Goal: Check status: Check status

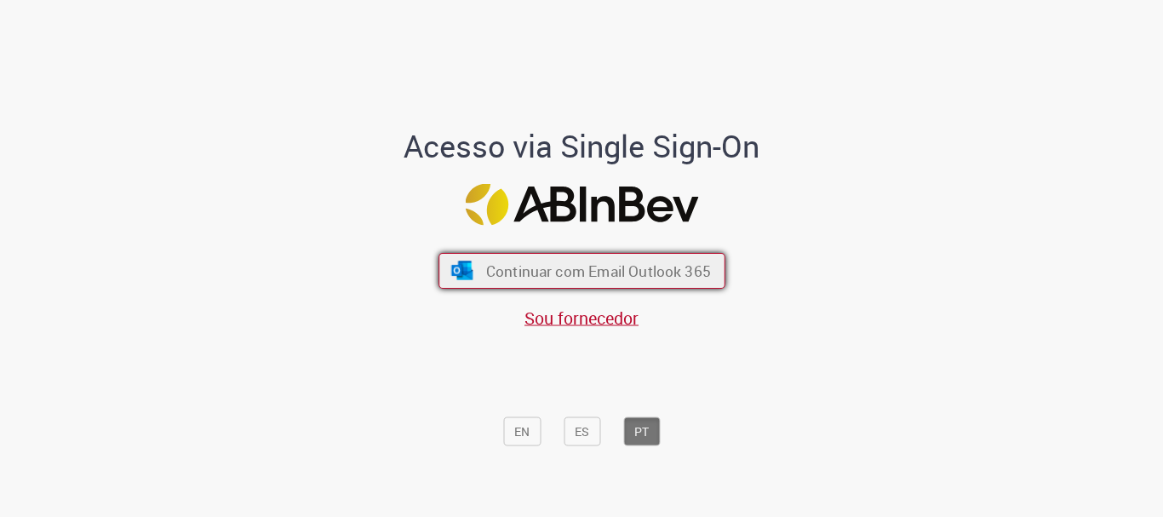
click at [649, 269] on span "Continuar com Email Outlook 365" at bounding box center [597, 271] width 225 height 20
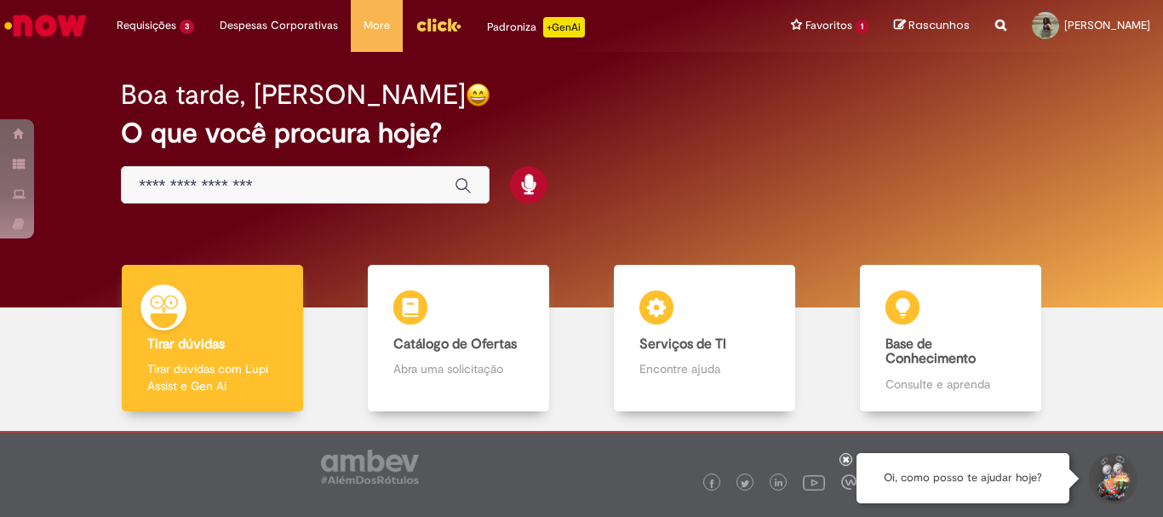
click at [812, 152] on div "Boa tarde, [PERSON_NAME] O que você procura hoje?" at bounding box center [581, 142] width 981 height 145
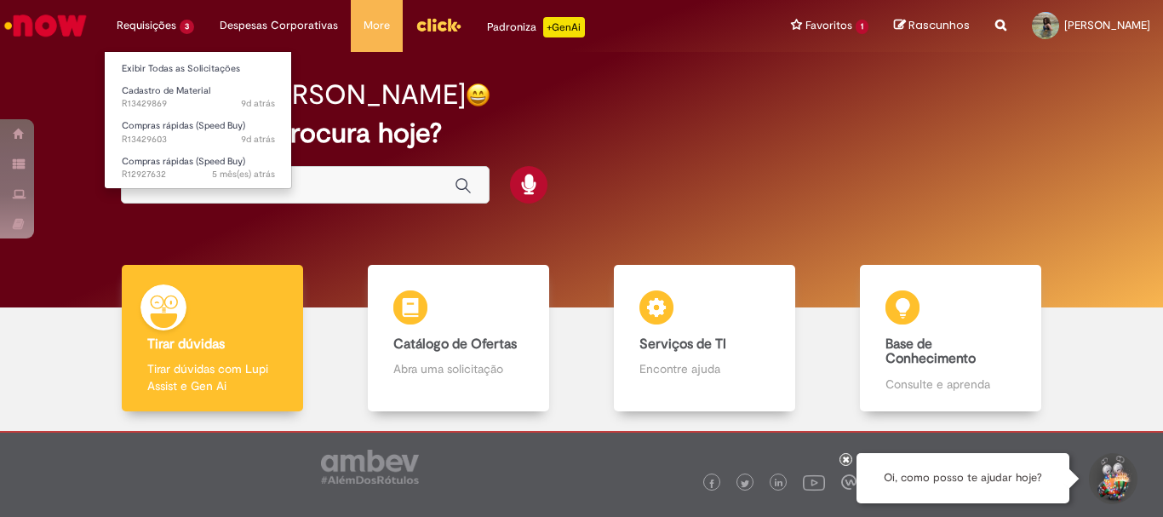
click at [164, 24] on li "Requisições 3 Exibir Todas as Solicitações Cadastro de Material 9d atrás 9 dias…" at bounding box center [155, 25] width 103 height 51
click at [169, 69] on link "Exibir Todas as Solicitações" at bounding box center [198, 69] width 187 height 19
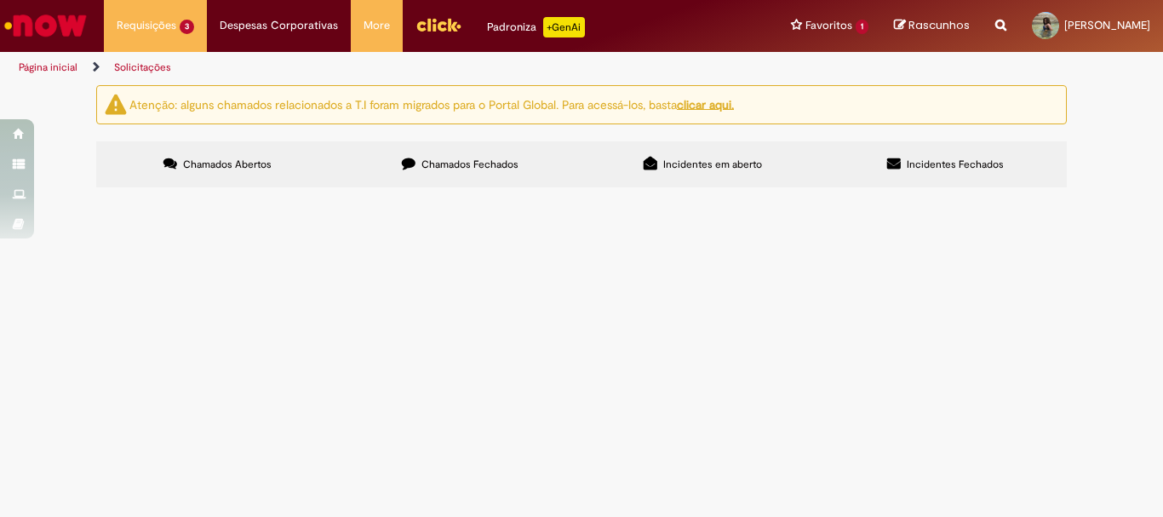
click at [490, 163] on span "Chamados Fechados" at bounding box center [470, 165] width 97 height 14
click at [0, 0] on input "Pesquisar" at bounding box center [0, 0] width 0 height 0
type input "**********"
type input "**"
click at [0, 0] on button "Pesquisar" at bounding box center [0, 0] width 0 height 0
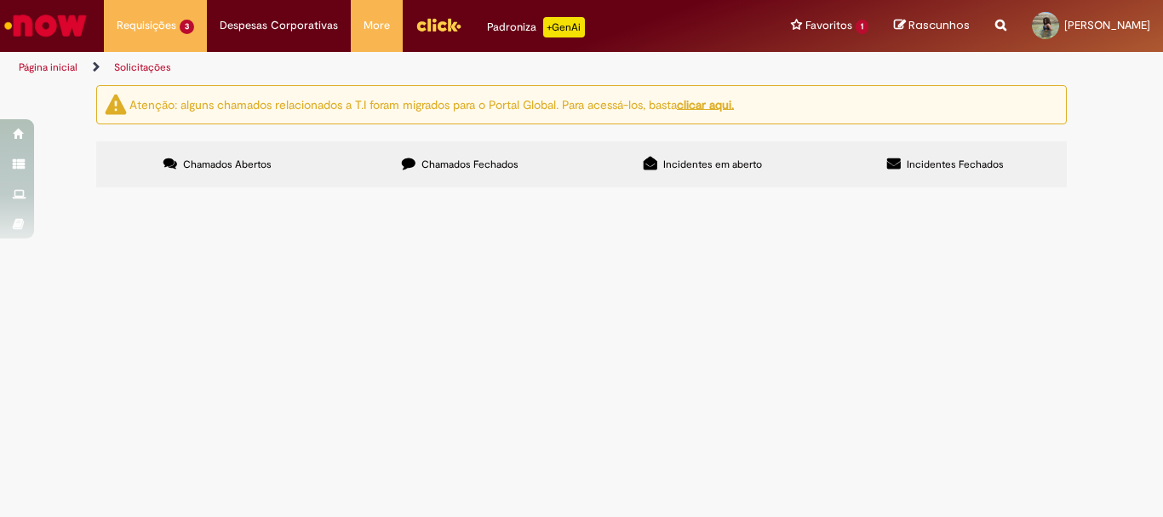
type input "*****"
click at [0, 0] on button "Pesquisar" at bounding box center [0, 0] width 0 height 0
click at [0, 0] on div "Linhas 1 − -1 de -1" at bounding box center [0, 0] width 0 height 0
click at [0, 0] on input "*****" at bounding box center [0, 0] width 0 height 0
type input "****"
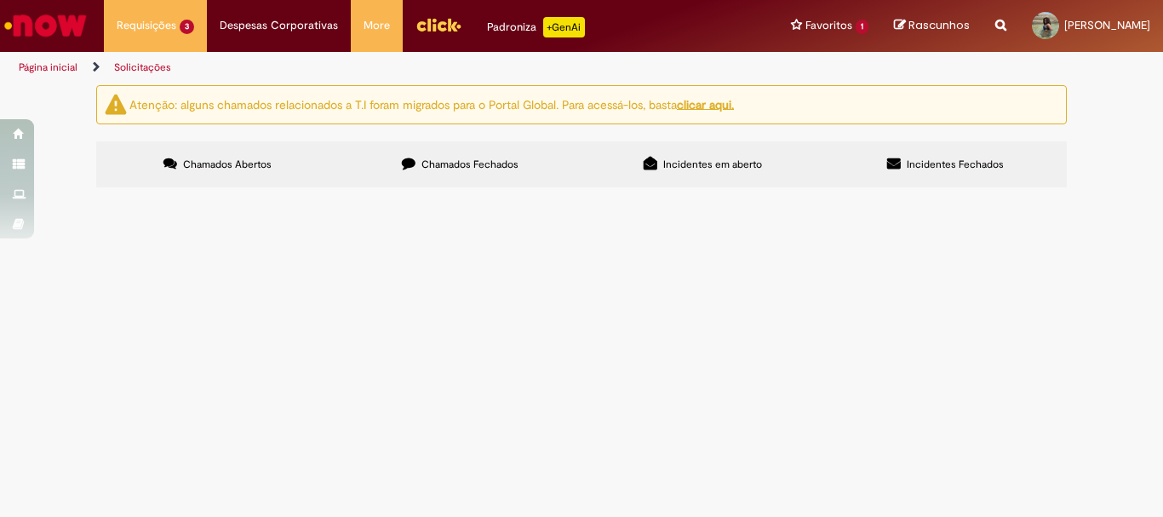
click at [0, 0] on button "Pesquisar" at bounding box center [0, 0] width 0 height 0
click at [634, 438] on main "Solicitações Atenção: alguns chamados relacionados a T.I foram migrados para o …" at bounding box center [581, 300] width 1163 height 433
click at [0, 0] on span "Pesquisar" at bounding box center [0, 0] width 0 height 0
click at [0, 0] on section "Itens solicitados Exportar como PDF Exportar como Excel Exportar como CSV Itens…" at bounding box center [0, 0] width 0 height 0
click at [216, 162] on span "Chamados Abertos" at bounding box center [227, 165] width 89 height 14
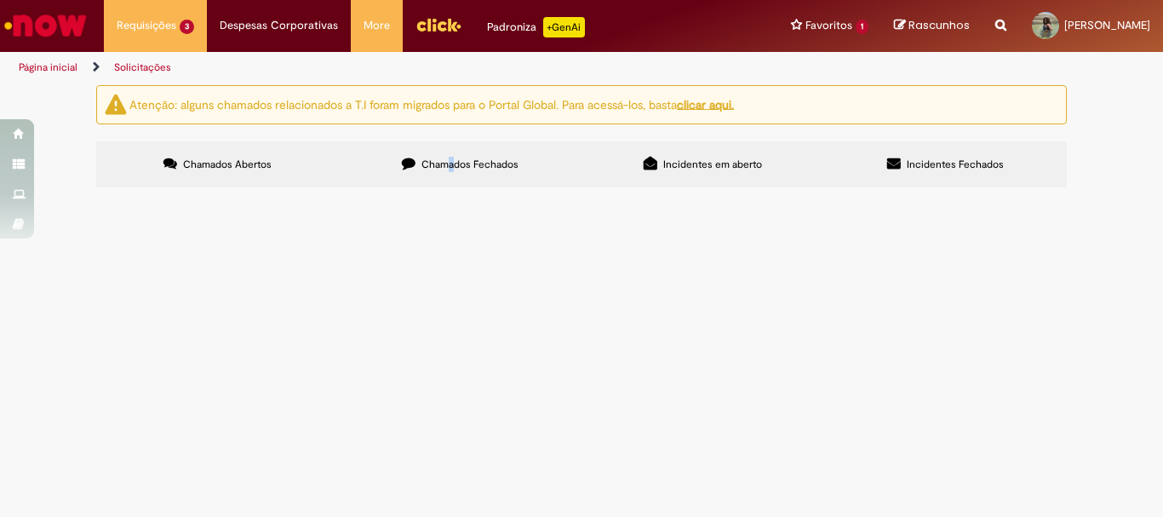
click at [454, 155] on label "Chamados Fechados" at bounding box center [460, 164] width 243 height 46
click at [474, 156] on label "Chamados Fechados" at bounding box center [460, 164] width 243 height 46
click at [747, 192] on div at bounding box center [581, 192] width 996 height 1
click at [777, 99] on div "Atenção: alguns chamados relacionados a T.I foram migrados para o Portal Global…" at bounding box center [581, 104] width 971 height 39
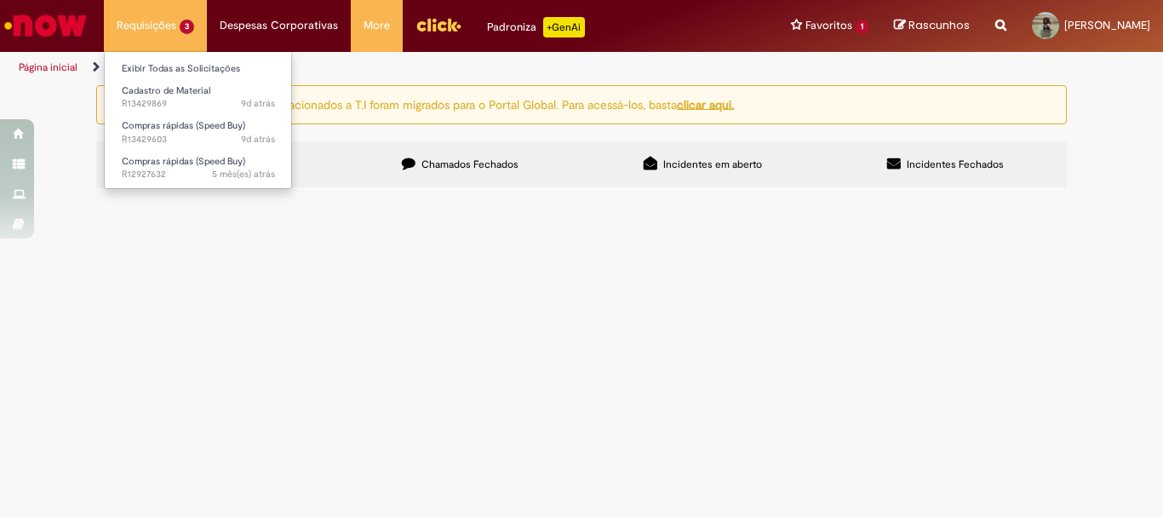
click at [118, 15] on li "Requisições 3 Exibir Todas as Solicitações Cadastro de Material 9d atrás 9 dias…" at bounding box center [155, 25] width 103 height 51
click at [187, 66] on link "Exibir Todas as Solicitações" at bounding box center [198, 69] width 187 height 19
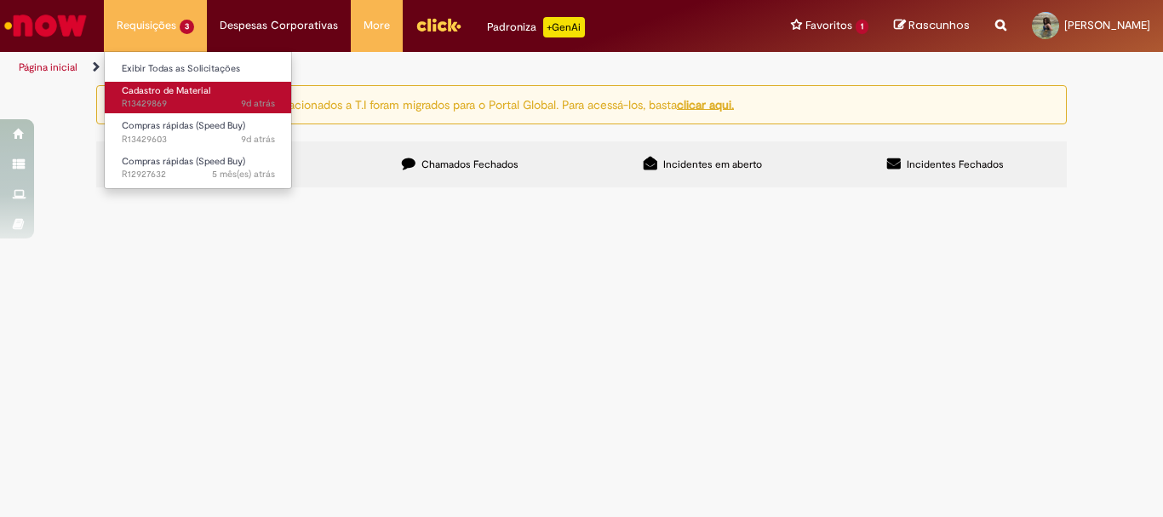
click at [213, 82] on link "Cadastro de Material 9d atrás 9 dias atrás R13429869" at bounding box center [198, 98] width 187 height 32
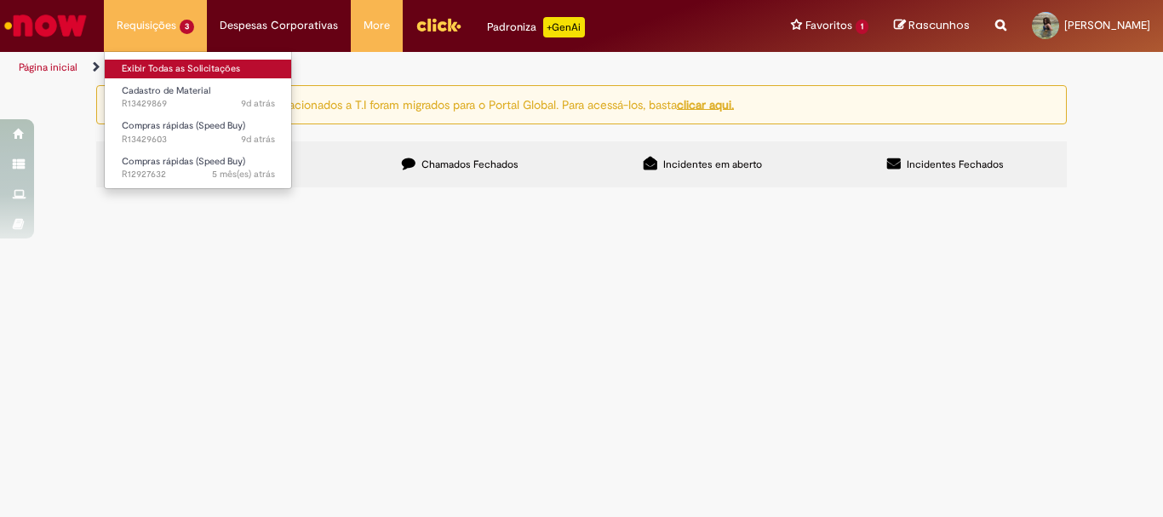
click at [227, 64] on link "Exibir Todas as Solicitações" at bounding box center [198, 69] width 187 height 19
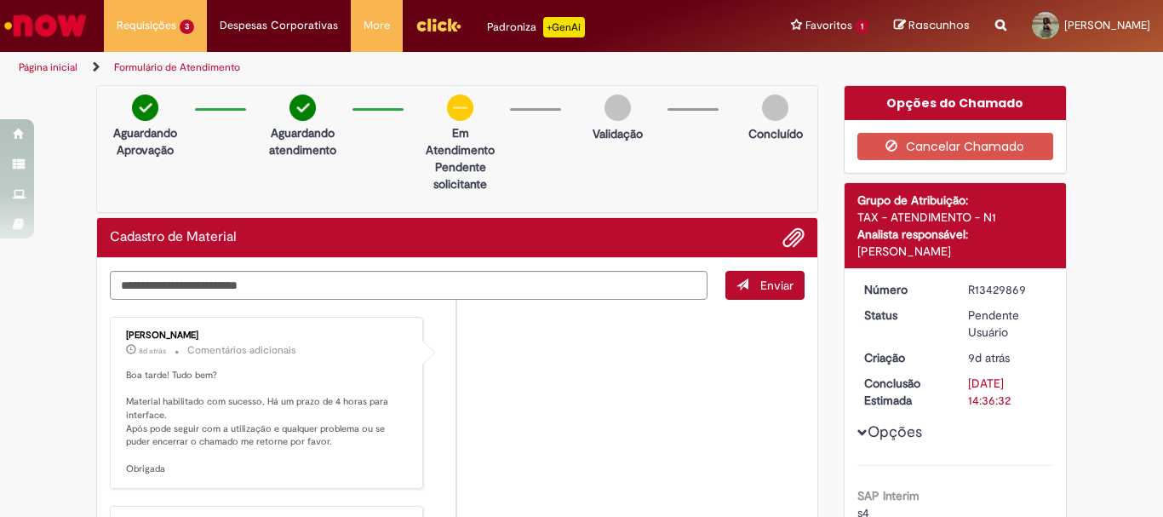
click at [551, 177] on div "Aguardando Aprovação Aguardando atendimento Em Atendimento Clique para exibir P…" at bounding box center [457, 149] width 722 height 128
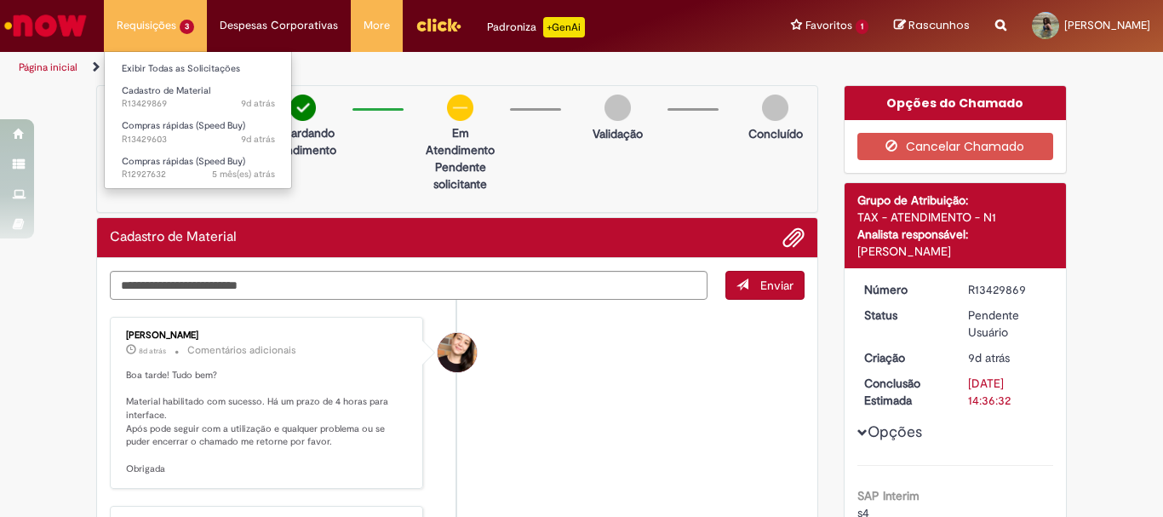
click at [157, 27] on li "Requisições 3 Exibir Todas as Solicitações Cadastro de Material 9d atrás 9 dias…" at bounding box center [155, 25] width 103 height 51
click at [184, 71] on link "Exibir Todas as Solicitações" at bounding box center [198, 69] width 187 height 19
click at [185, 64] on link "Exibir Todas as Solicitações" at bounding box center [198, 69] width 187 height 19
click at [197, 70] on link "Exibir Todas as Solicitações" at bounding box center [198, 69] width 187 height 19
click at [202, 68] on link "Exibir Todas as Solicitações" at bounding box center [198, 69] width 187 height 19
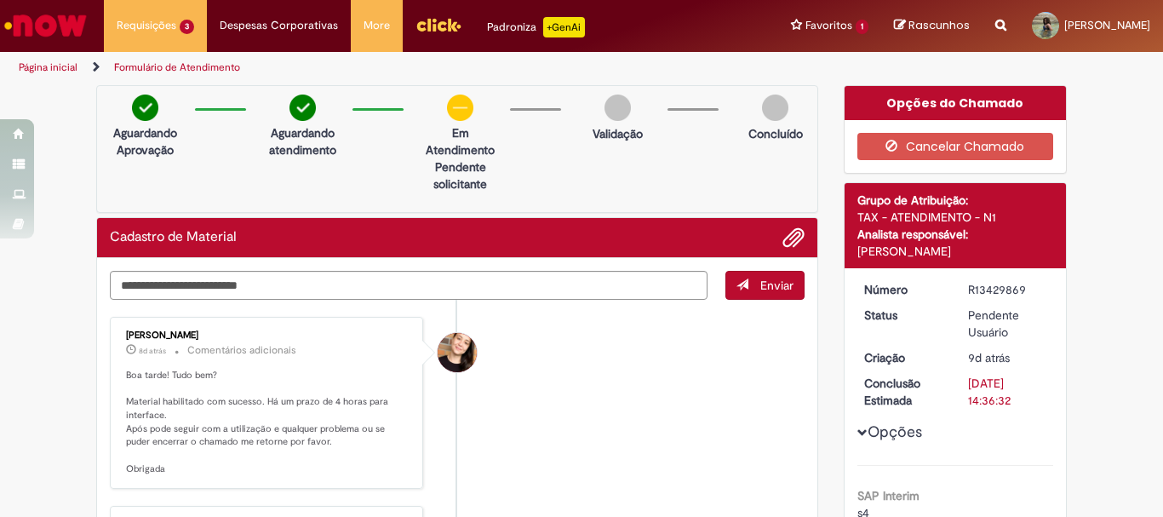
click at [628, 384] on li "[PERSON_NAME] 8d atrás 8 dias atrás Comentários adicionais Boa tarde! Tudo bem?…" at bounding box center [457, 403] width 695 height 173
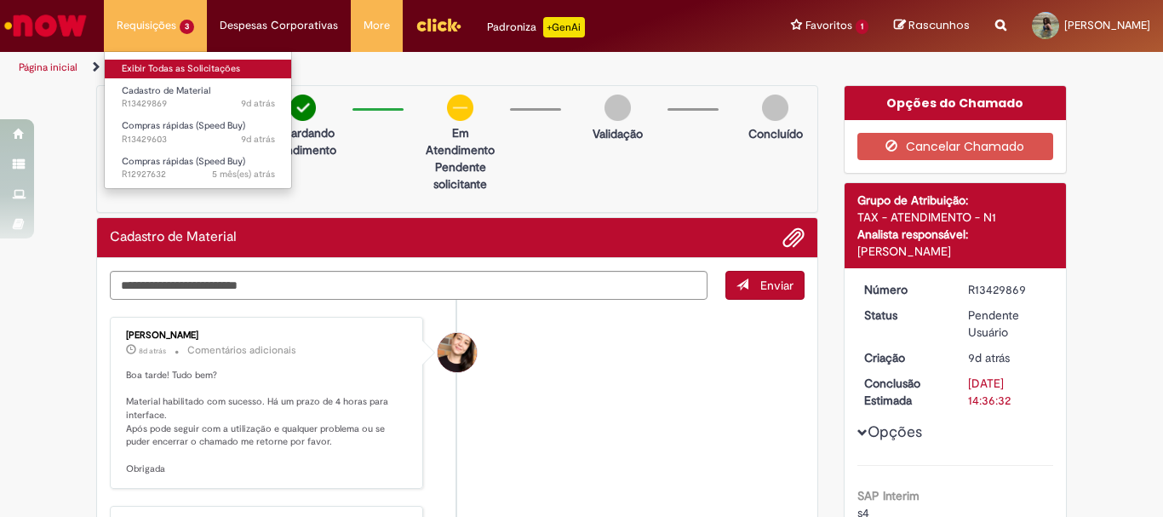
click at [175, 66] on link "Exibir Todas as Solicitações" at bounding box center [198, 69] width 187 height 19
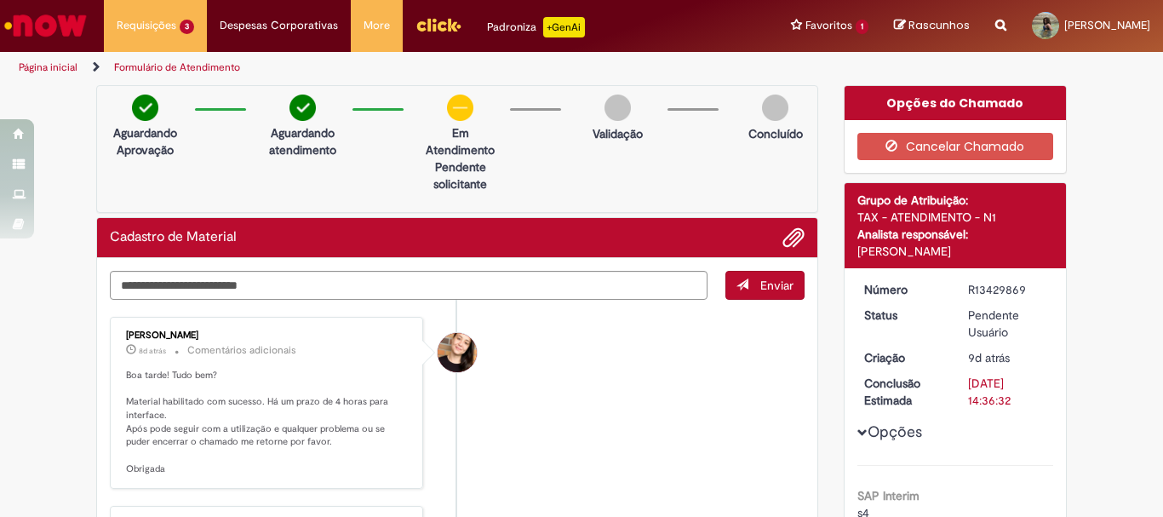
click at [636, 392] on li "[PERSON_NAME] 8d atrás 8 dias atrás Comentários adicionais Boa tarde! Tudo bem?…" at bounding box center [457, 403] width 695 height 173
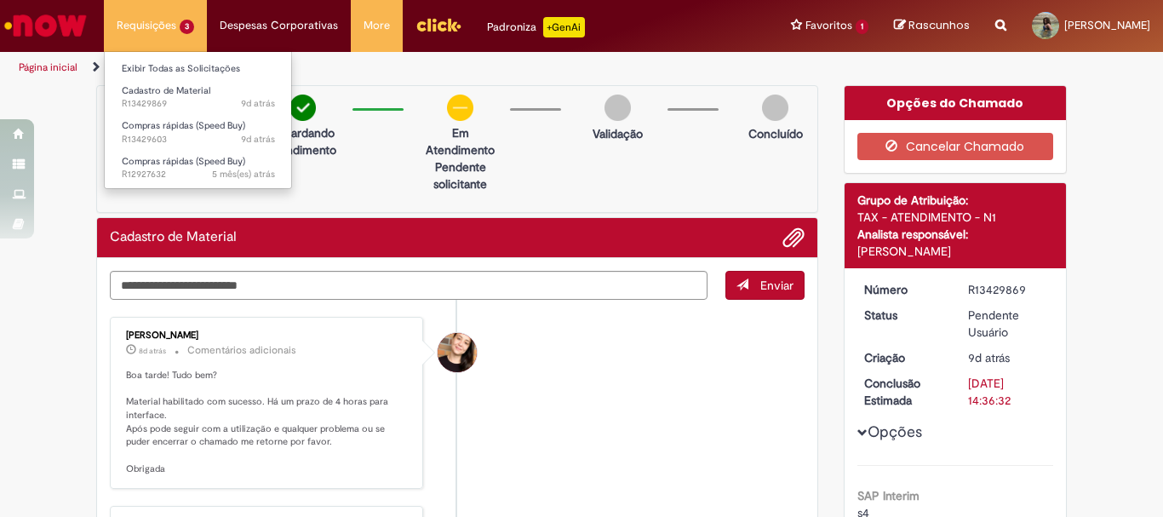
click at [154, 26] on li "Requisições 3 Exibir Todas as Solicitações Cadastro de Material 9d atrás 9 dias…" at bounding box center [155, 25] width 103 height 51
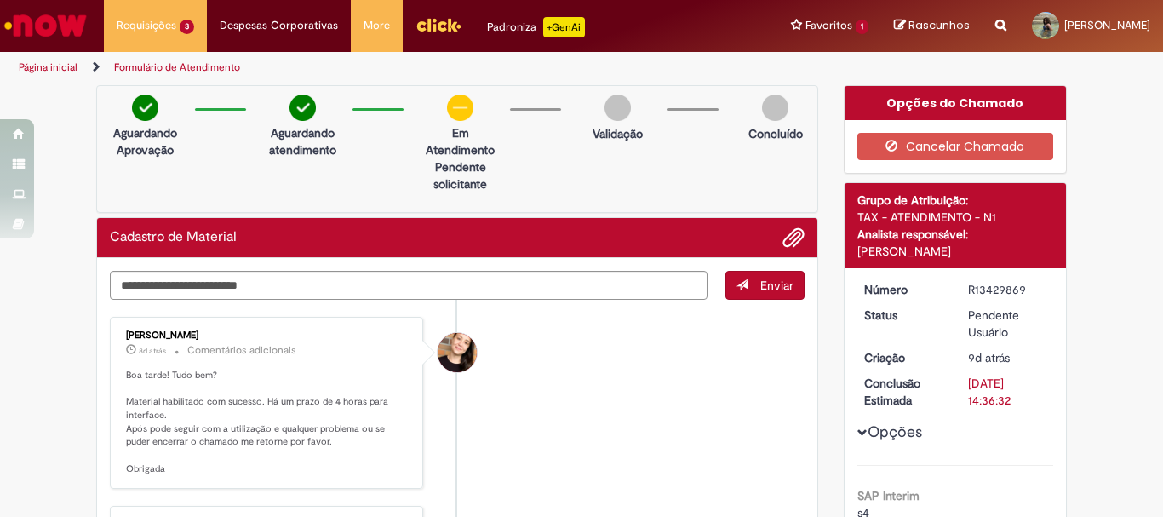
click at [62, 64] on link "Página inicial" at bounding box center [48, 67] width 59 height 14
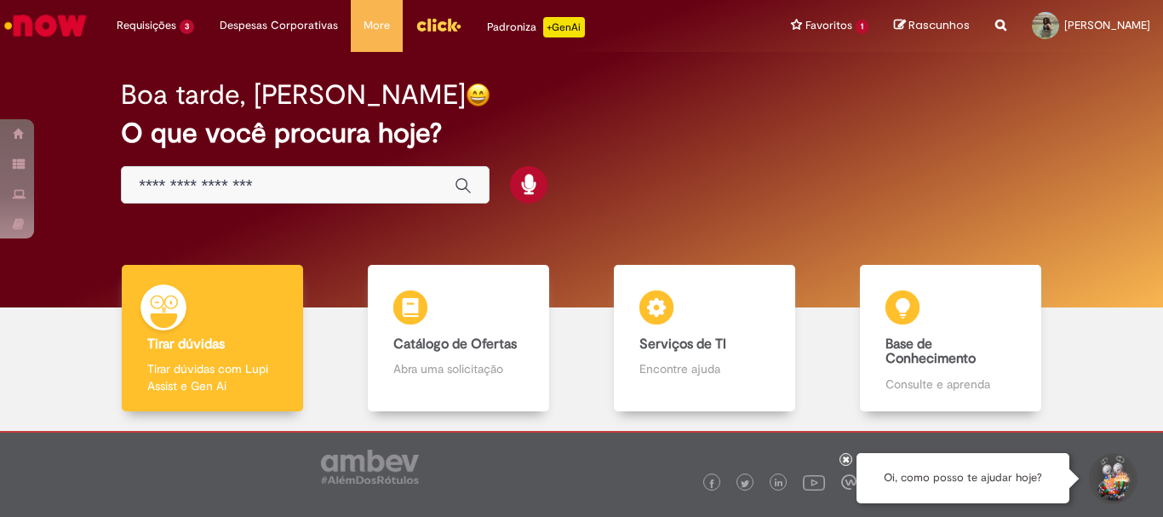
click at [635, 98] on div "Boa tarde, [PERSON_NAME]" at bounding box center [581, 95] width 921 height 30
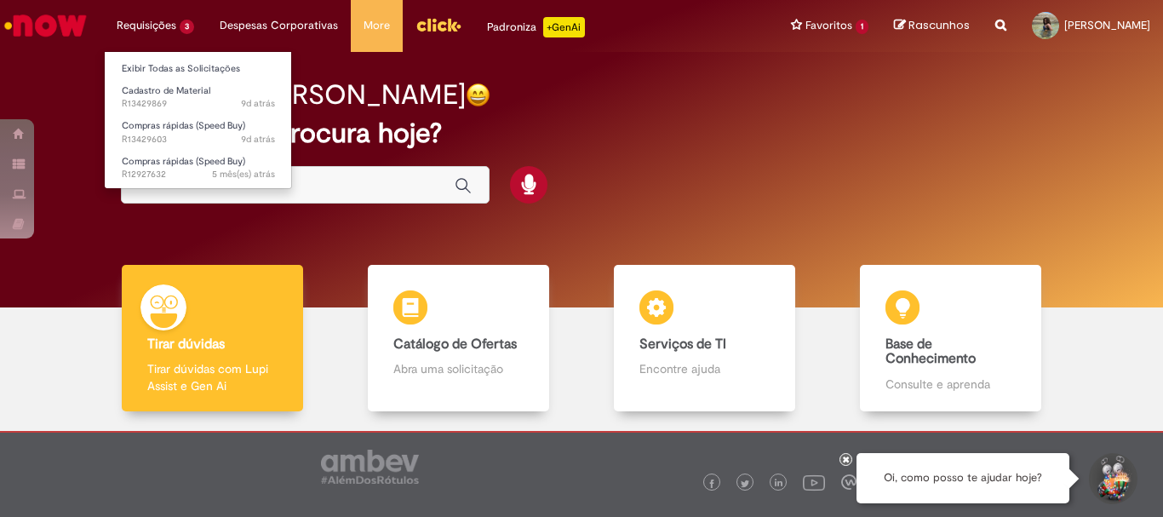
click at [150, 19] on li "Requisições 3 Exibir Todas as Solicitações Cadastro de Material 9d atrás 9 dias…" at bounding box center [155, 25] width 103 height 51
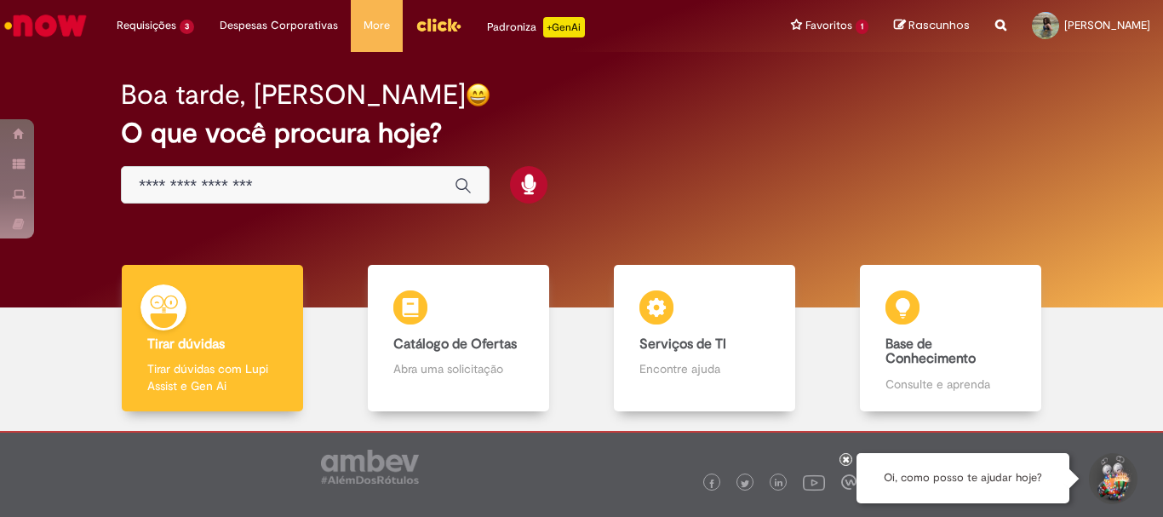
click at [820, 188] on div "Boa tarde, [PERSON_NAME] O que você procura hoje?" at bounding box center [581, 142] width 981 height 145
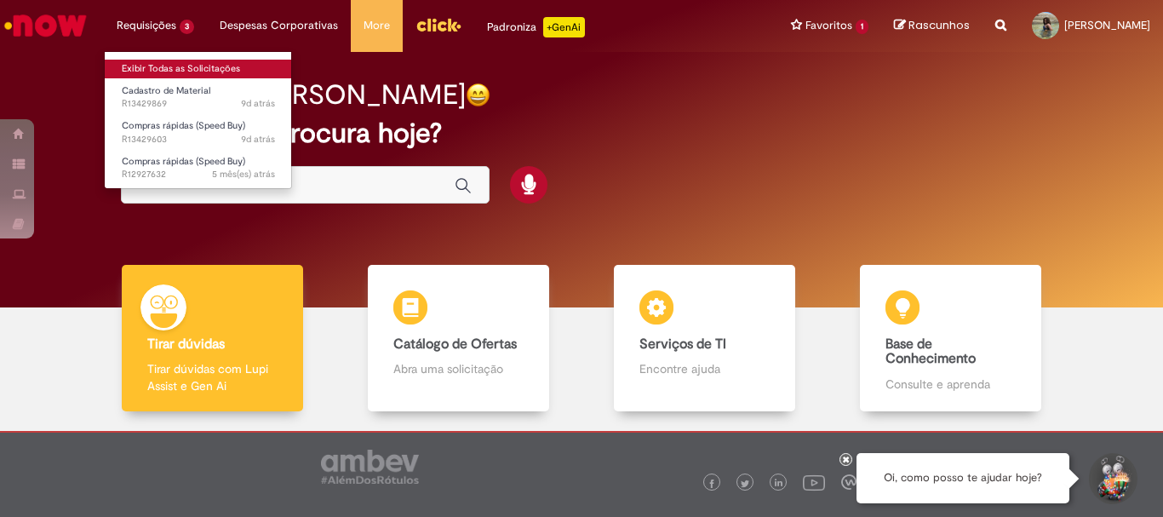
click at [174, 66] on link "Exibir Todas as Solicitações" at bounding box center [198, 69] width 187 height 19
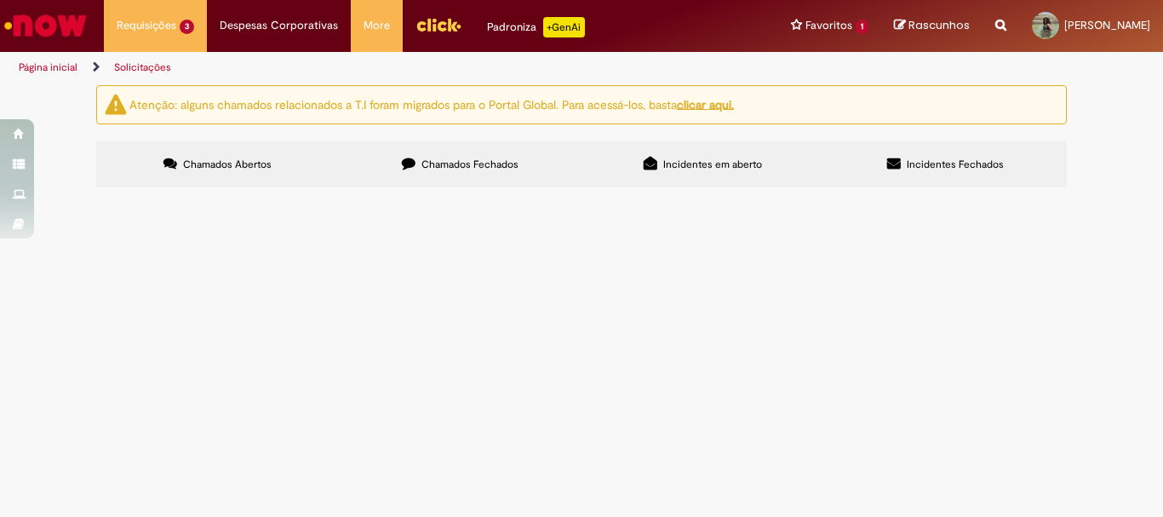
click at [500, 164] on span "Chamados Fechados" at bounding box center [470, 165] width 97 height 14
click at [0, 0] on link "2" at bounding box center [0, 0] width 0 height 0
click at [0, 0] on link "3" at bounding box center [0, 0] width 0 height 0
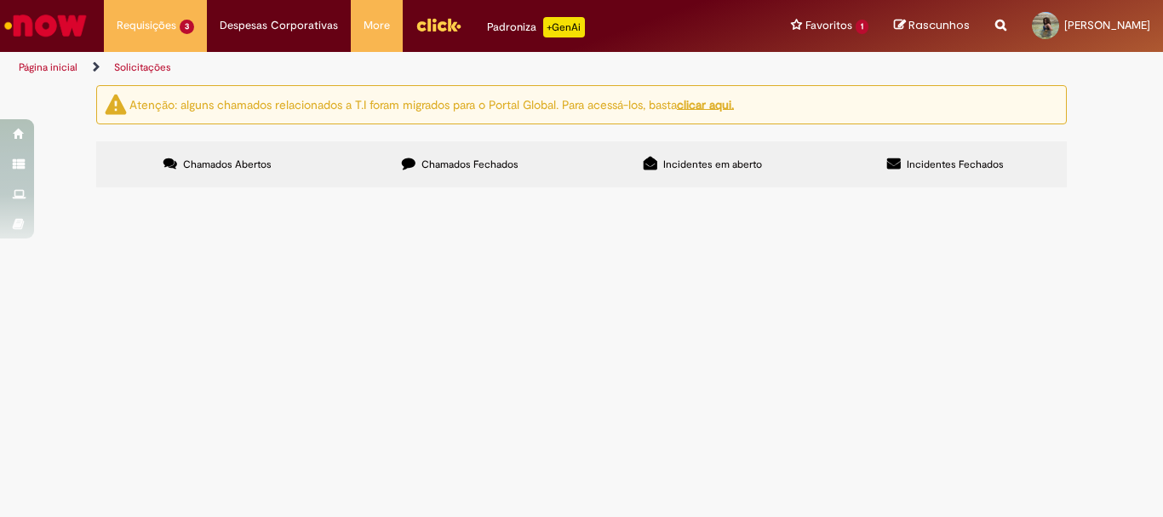
scroll to position [255, 0]
drag, startPoint x: 376, startPoint y: 250, endPoint x: 456, endPoint y: 251, distance: 80.1
click at [0, 0] on span "Bom dia! [PERSON_NAME] criar um plano para backup dos dados do cobrix da 512. O…" at bounding box center [0, 0] width 0 height 0
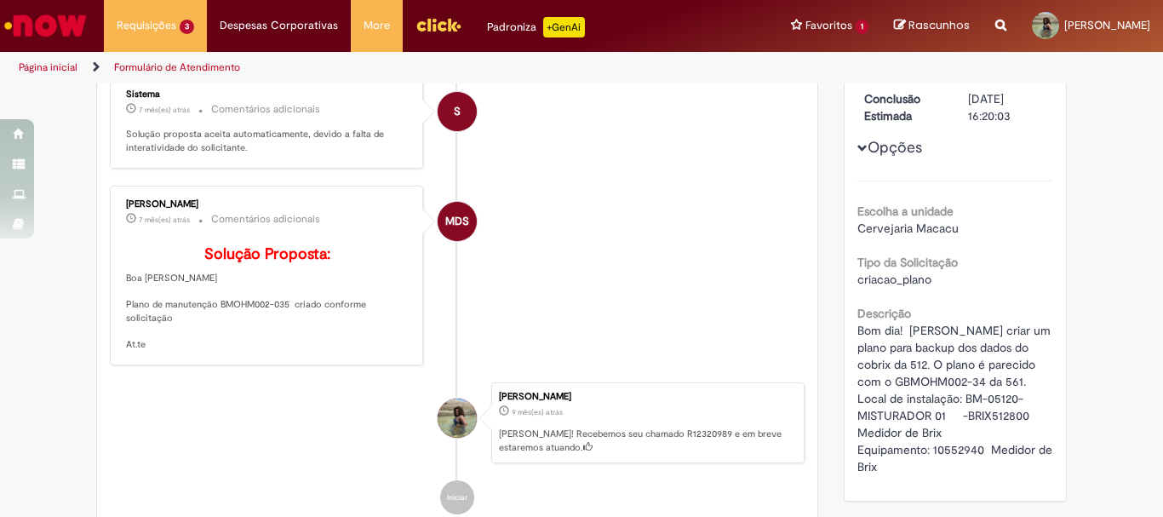
scroll to position [255, 0]
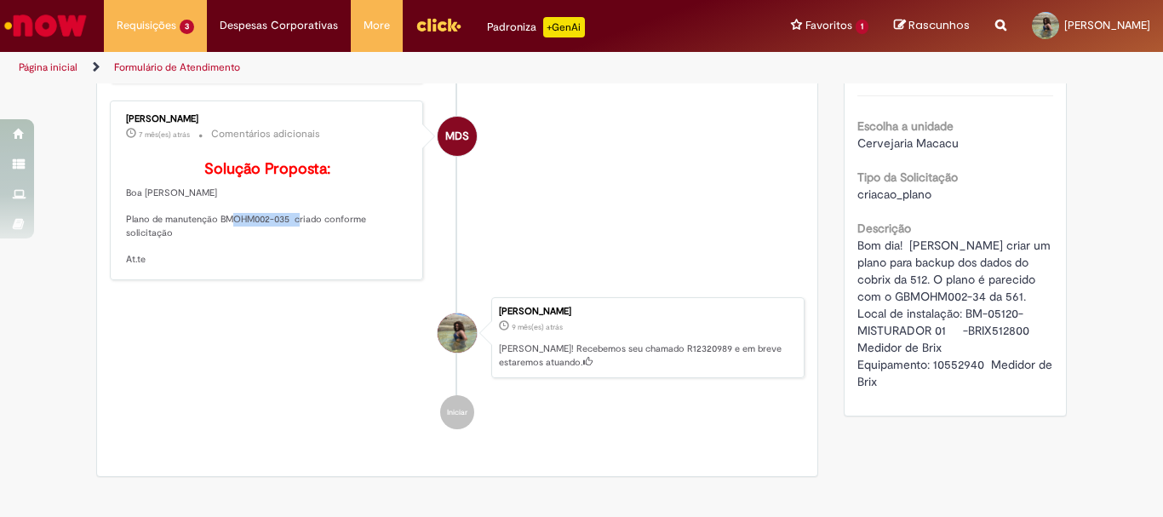
drag, startPoint x: 213, startPoint y: 246, endPoint x: 286, endPoint y: 248, distance: 73.3
click at [286, 248] on p "Solução Proposta: [PERSON_NAME] Plano de manutenção BMOHM002-035 criado conform…" at bounding box center [268, 214] width 284 height 106
copy p "BMOHM002-035"
click at [231, 255] on p "Solução Proposta: [PERSON_NAME] Plano de manutenção BMOHM002-035 criado conform…" at bounding box center [268, 214] width 284 height 106
drag, startPoint x: 212, startPoint y: 244, endPoint x: 284, endPoint y: 245, distance: 72.4
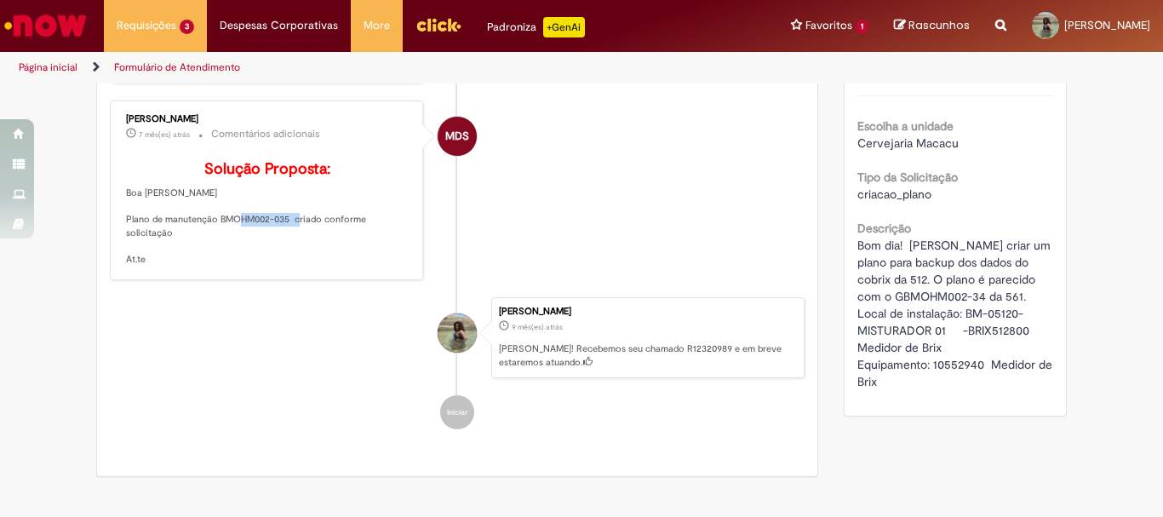
click at [284, 245] on p "Solução Proposta: [PERSON_NAME] Plano de manutenção BMOHM002-035 criado conform…" at bounding box center [268, 214] width 284 height 106
copy p "BMOHM002-035"
